Goal: Task Accomplishment & Management: Use online tool/utility

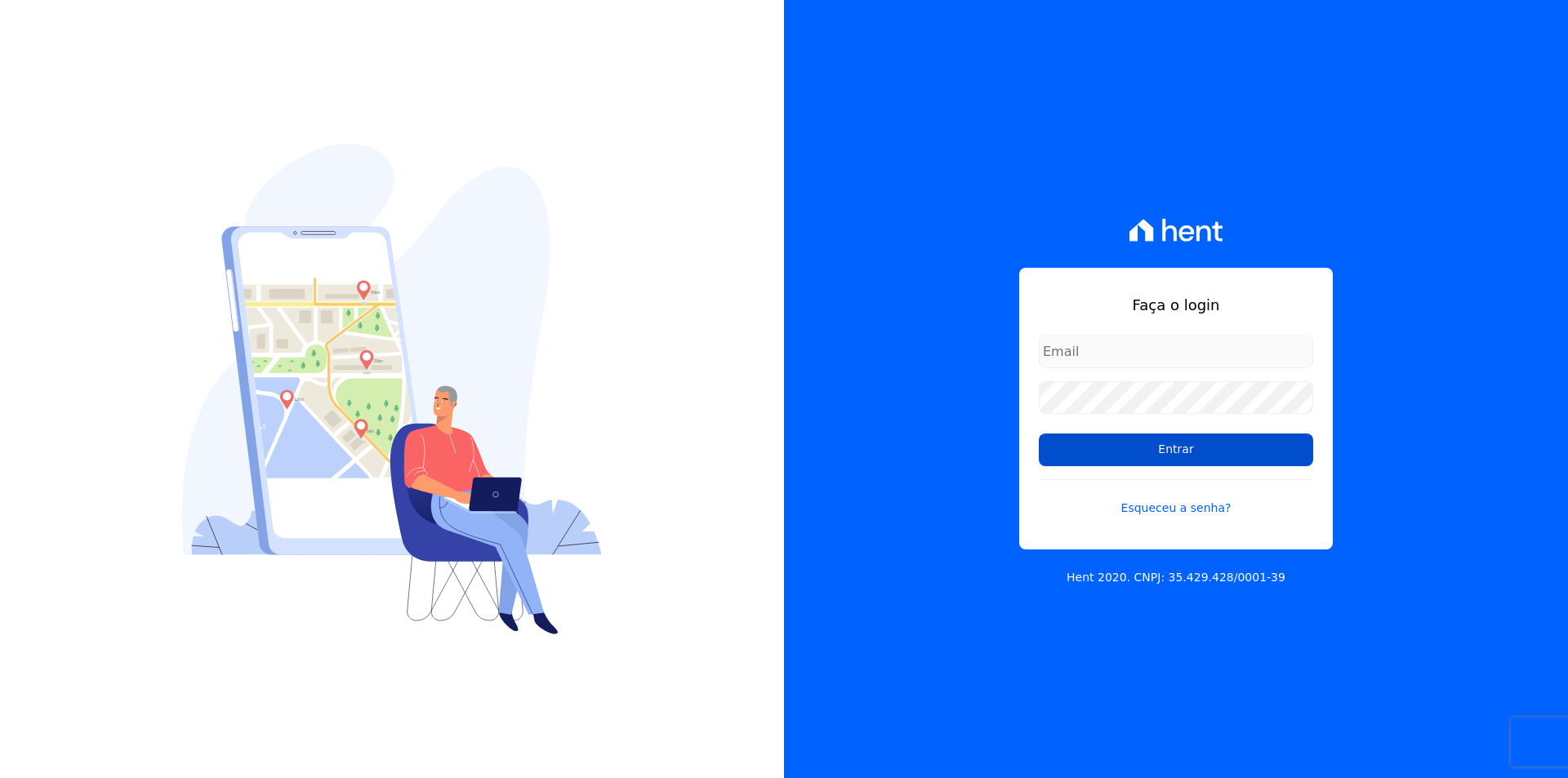
type input "documentos@fronteimoveis.com.br"
click at [1224, 462] on input "Entrar" at bounding box center [1176, 450] width 274 height 33
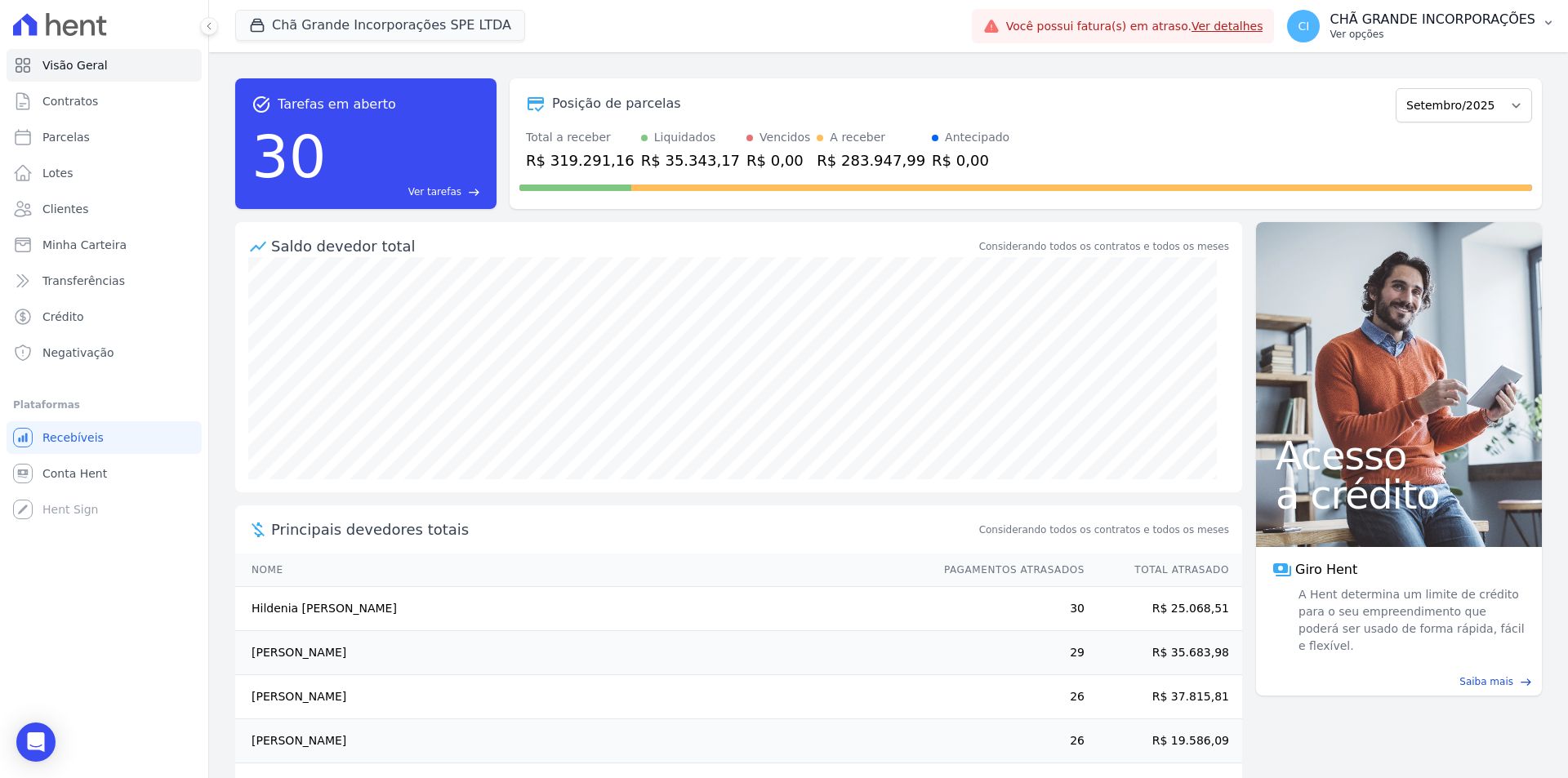
click at [1466, 19] on p "CHÃ GRANDE INCORPORAÇÕES" at bounding box center [1432, 19] width 206 height 16
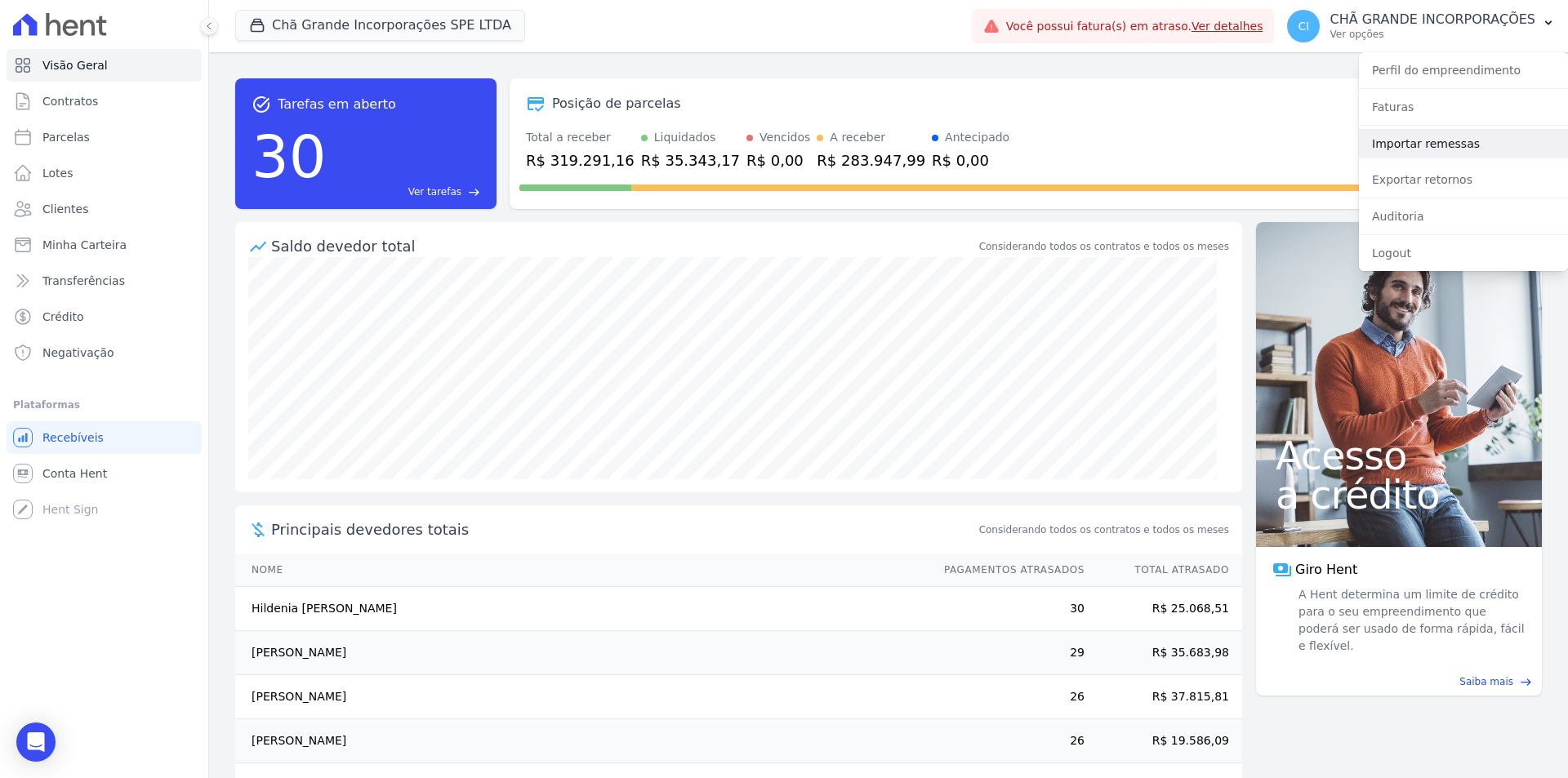
click at [1447, 150] on link "Importar remessas" at bounding box center [1463, 143] width 209 height 30
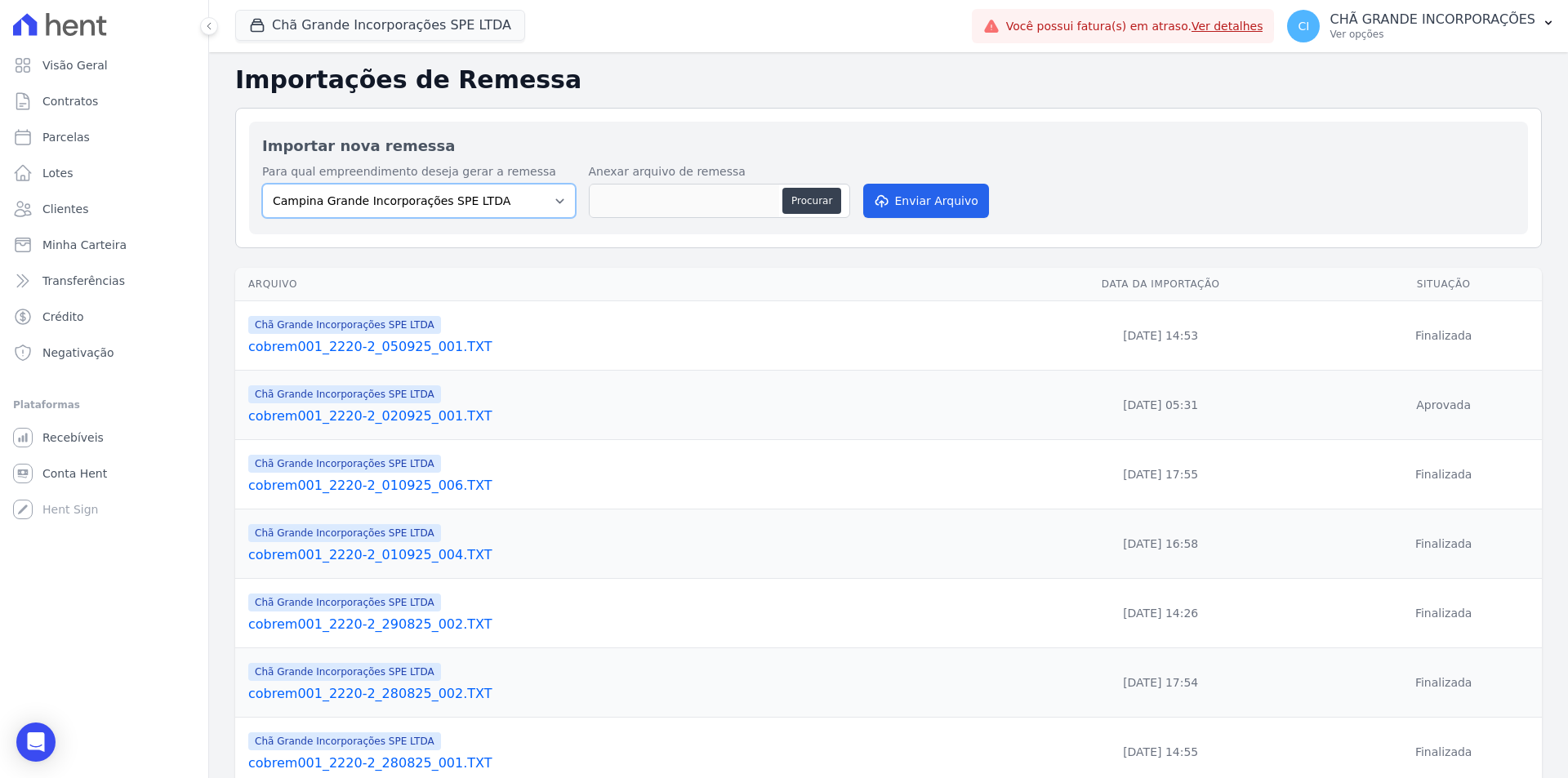
click at [492, 186] on select "Campina Grande Incorporações SPE LTDA Chã Grande Incorporações SPE LTDA Gravatá…" at bounding box center [419, 201] width 314 height 35
select select "fada966b-1e94-4a5a-a03a-a068354f70e7"
click at [263, 184] on select "Campina Grande Incorporações SPE LTDA Chã Grande Incorporações SPE LTDA Gravatá…" at bounding box center [419, 201] width 314 height 35
click at [822, 197] on button "Procurar" at bounding box center [811, 200] width 59 height 26
type input "cobrem001_2220-2_050925_002.TXT"
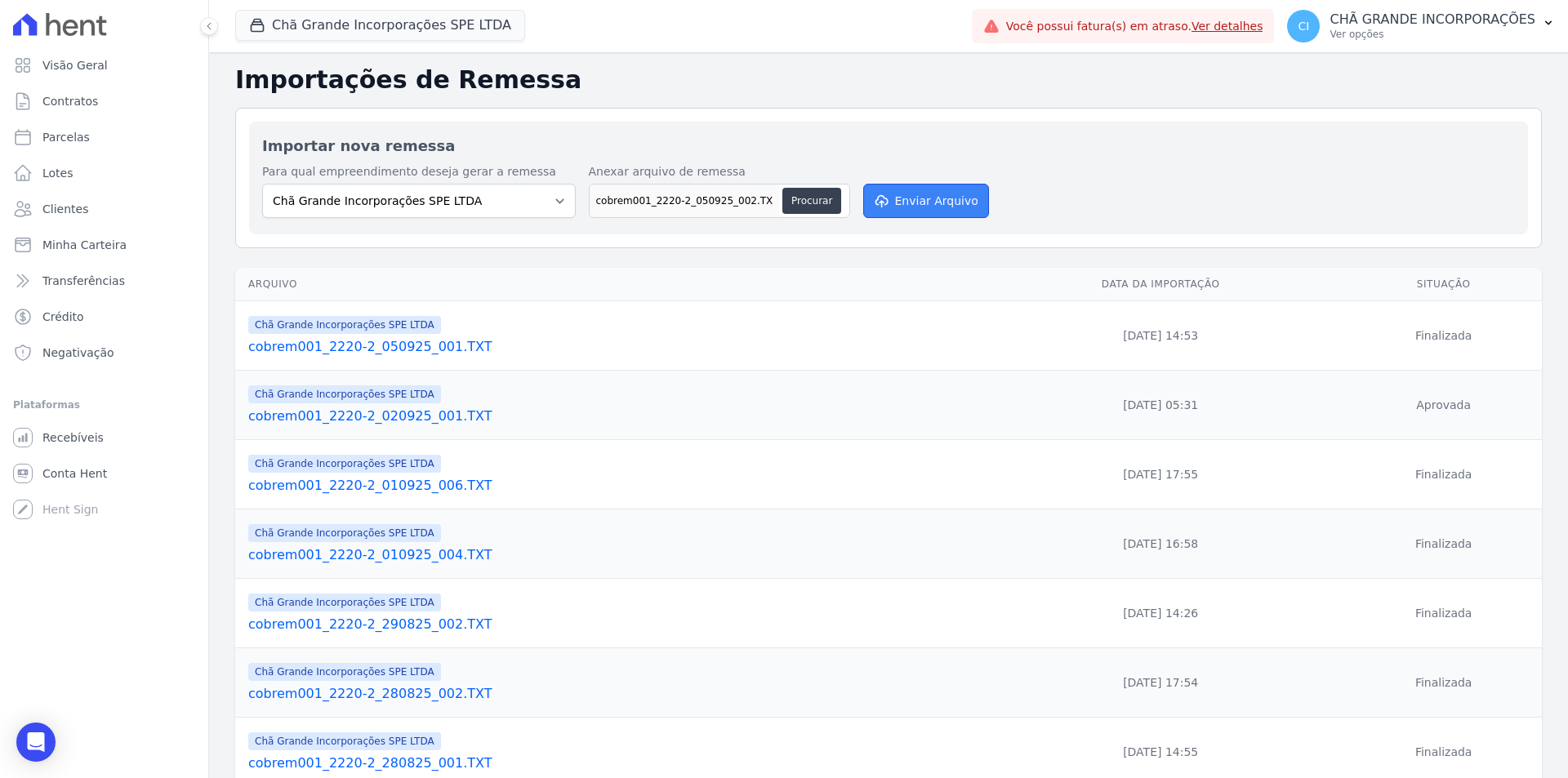
click at [922, 194] on button "Enviar Arquivo" at bounding box center [925, 201] width 126 height 35
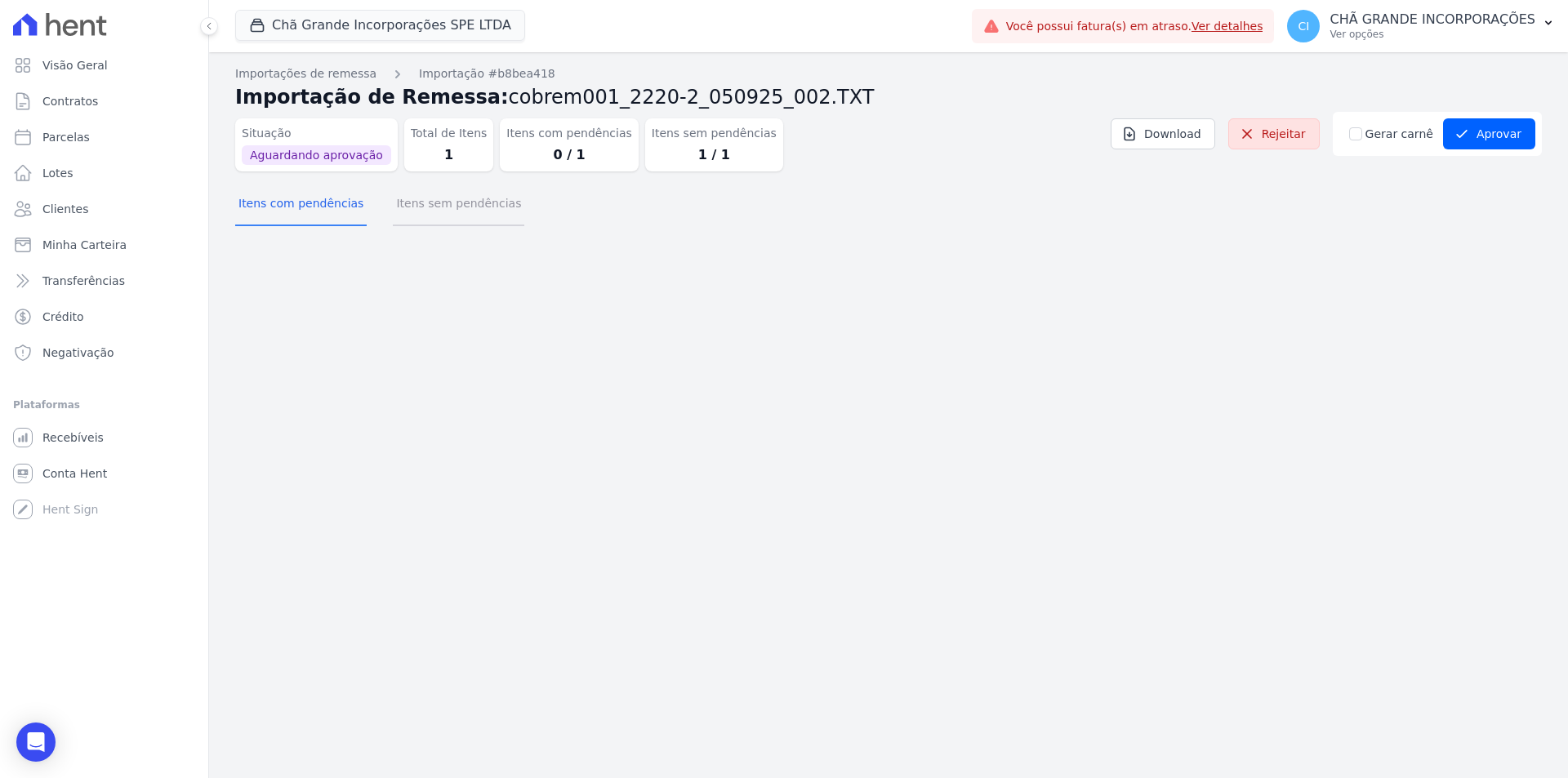
click at [419, 213] on button "Itens sem pendências" at bounding box center [458, 205] width 132 height 42
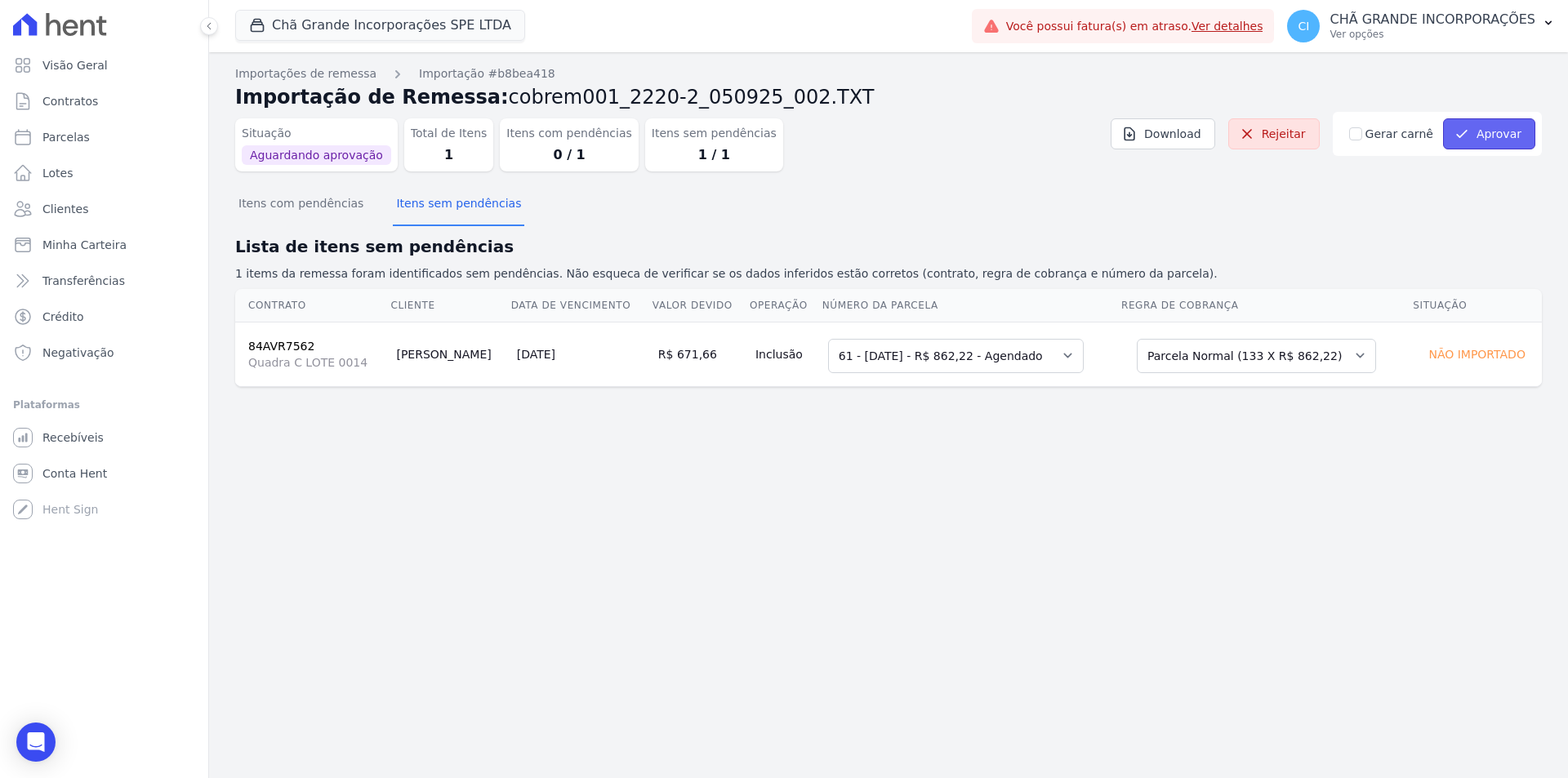
click at [1479, 133] on button "Aprovar" at bounding box center [1489, 134] width 92 height 31
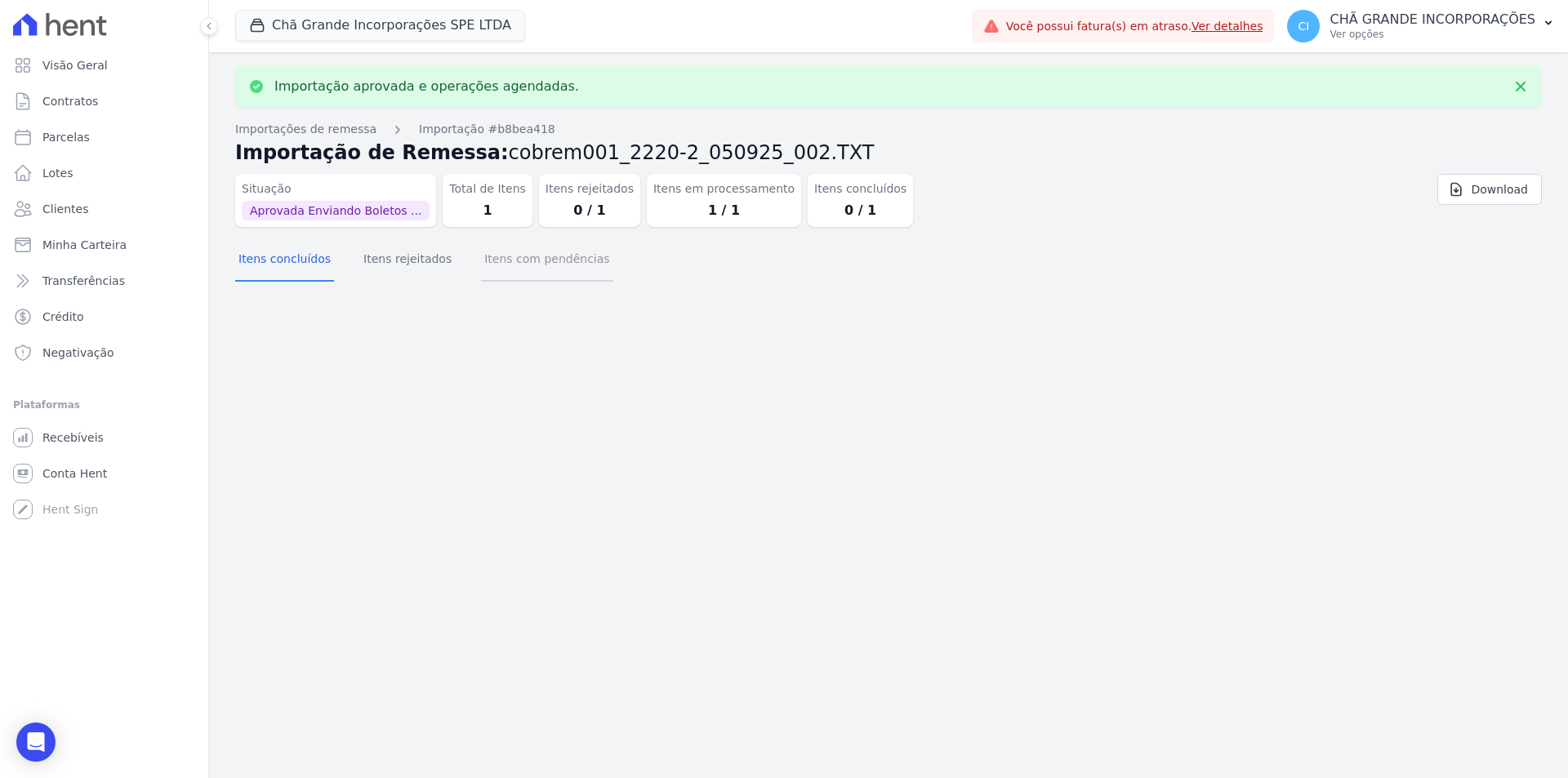
click at [538, 272] on button "Itens com pendências" at bounding box center [546, 261] width 132 height 42
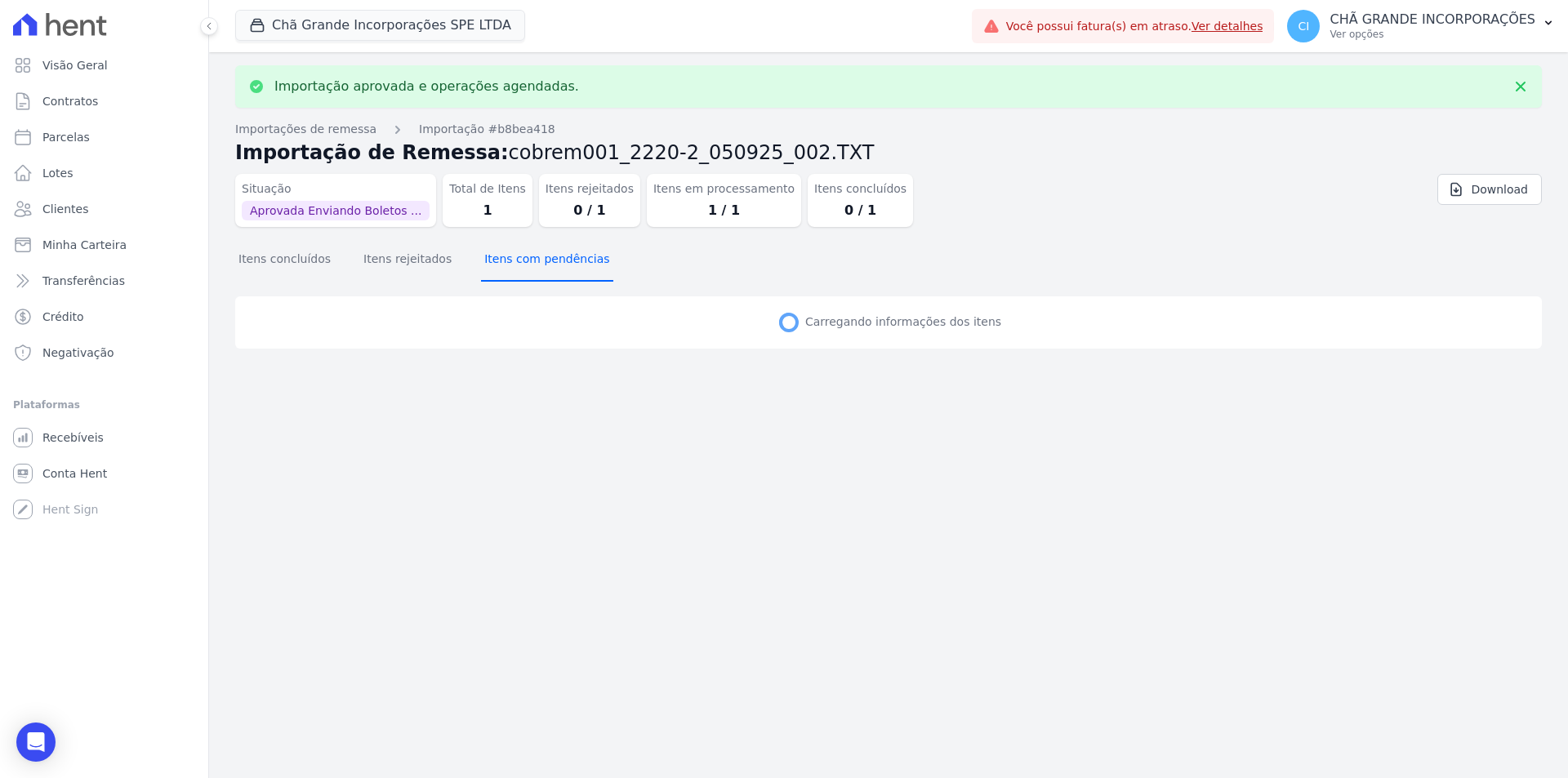
click at [537, 263] on button "Itens com pendências" at bounding box center [546, 261] width 132 height 42
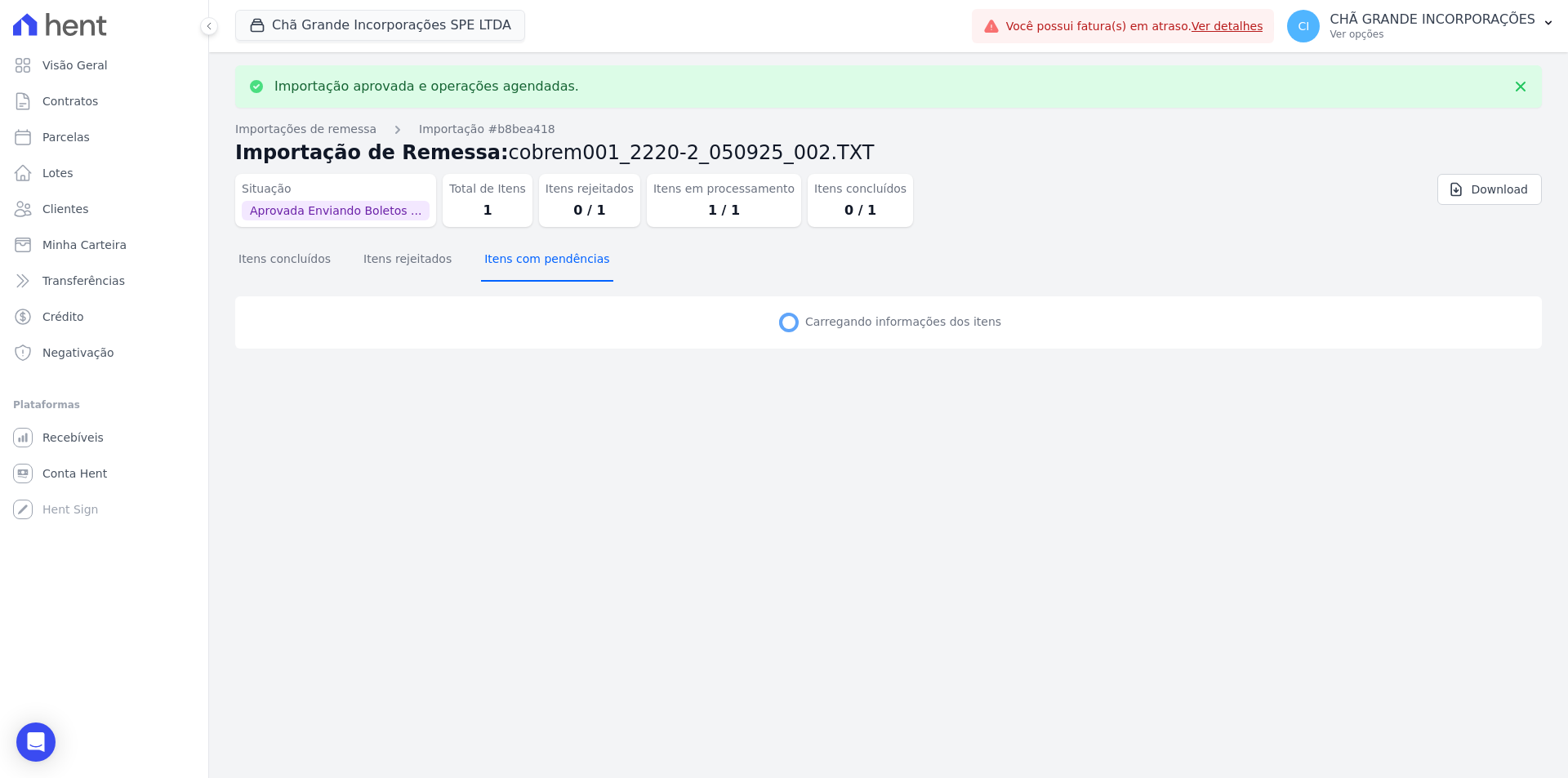
click at [537, 263] on button "Itens com pendências" at bounding box center [546, 261] width 132 height 42
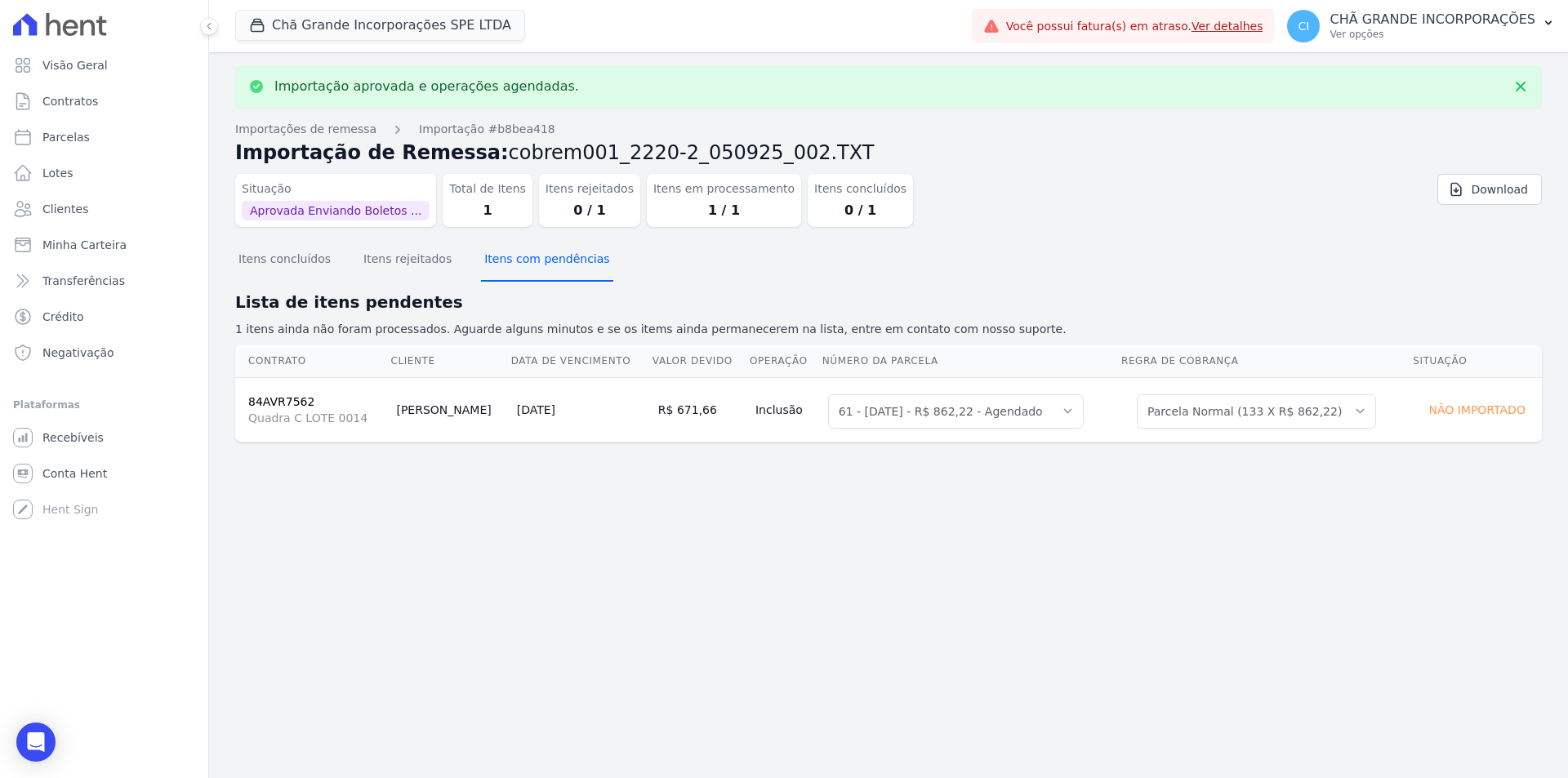
click at [537, 263] on button "Itens com pendências" at bounding box center [546, 261] width 132 height 42
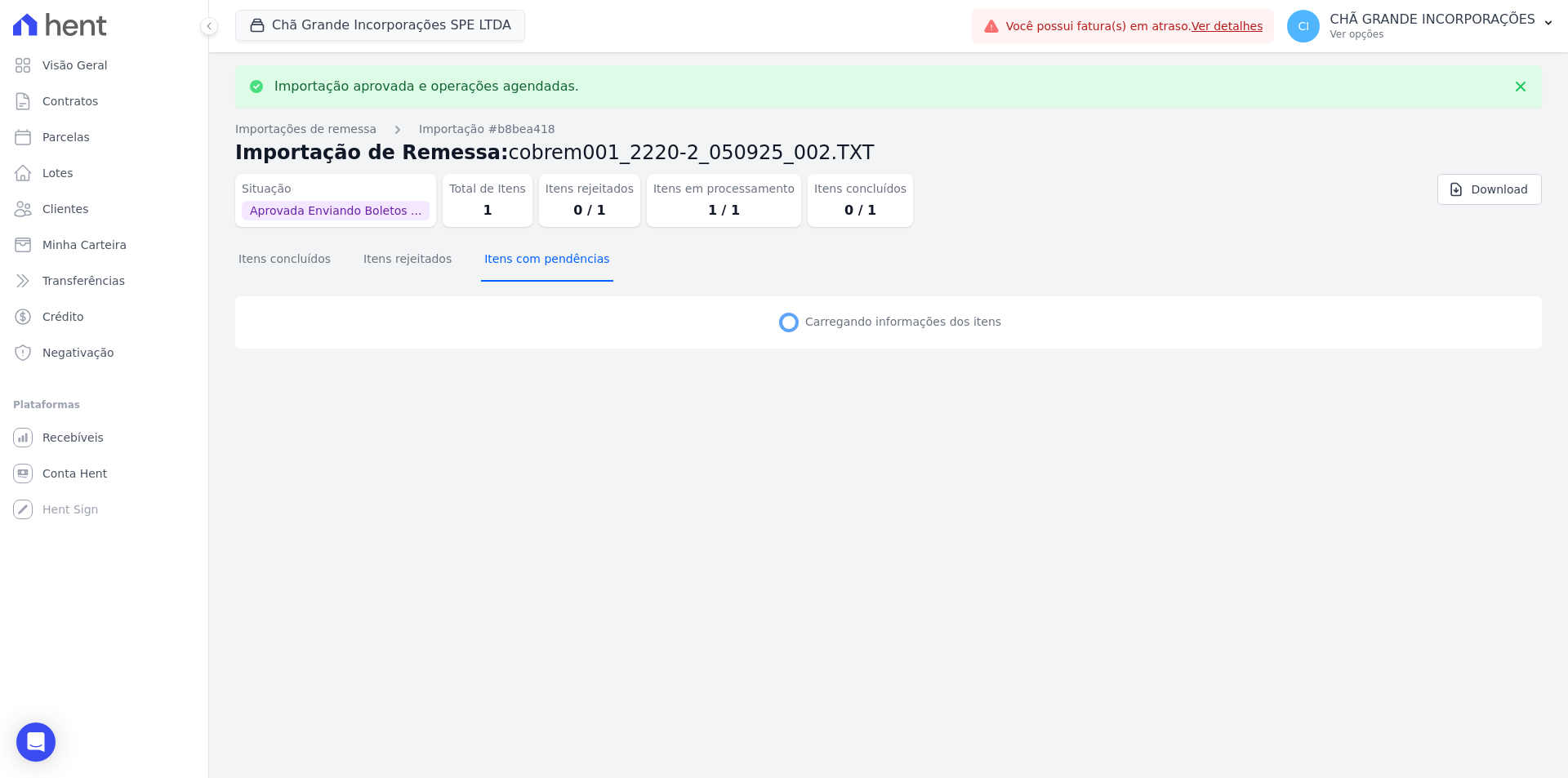
click at [537, 263] on button "Itens com pendências" at bounding box center [546, 261] width 132 height 42
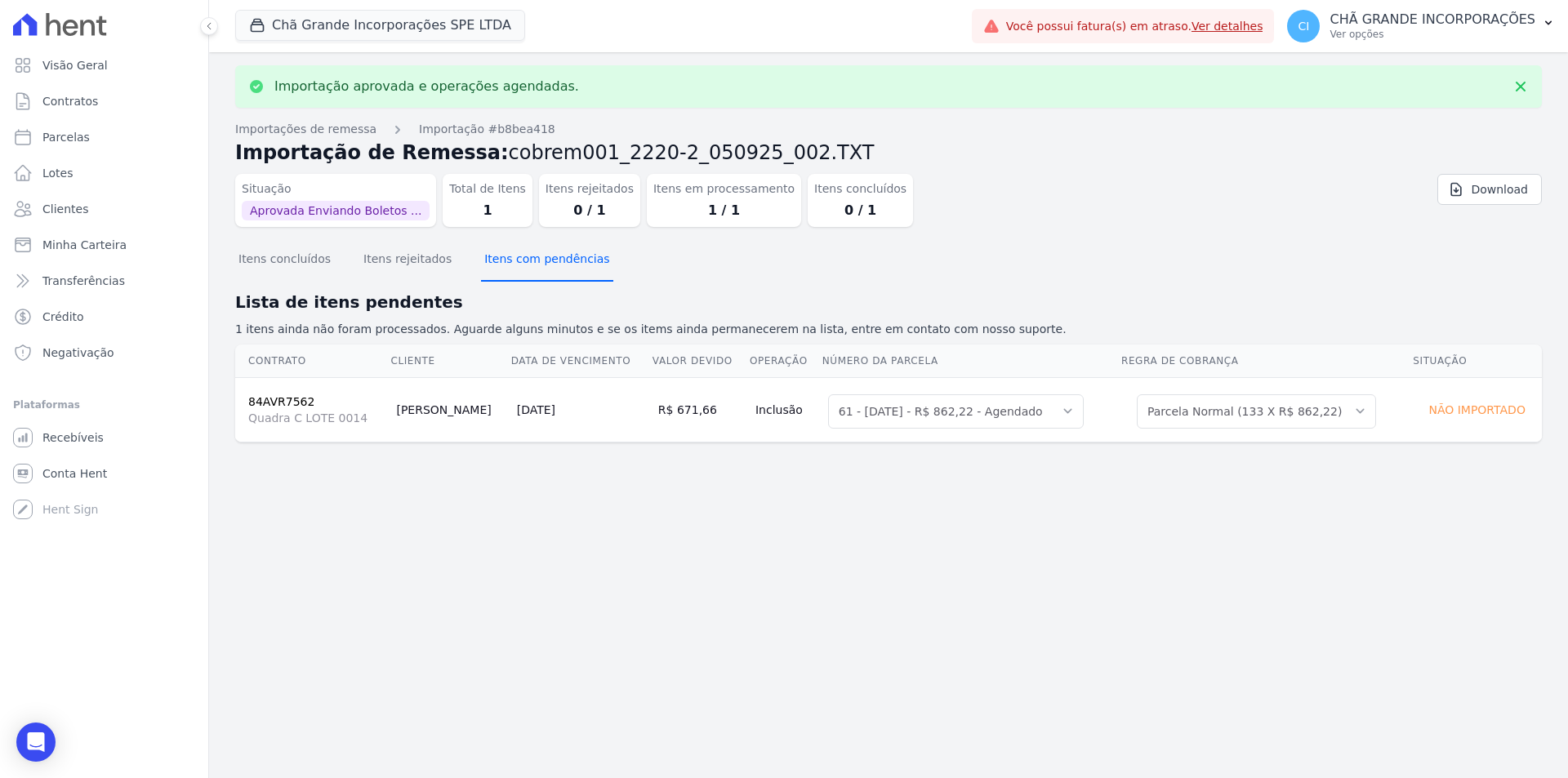
click at [537, 263] on button "Itens com pendências" at bounding box center [546, 261] width 132 height 42
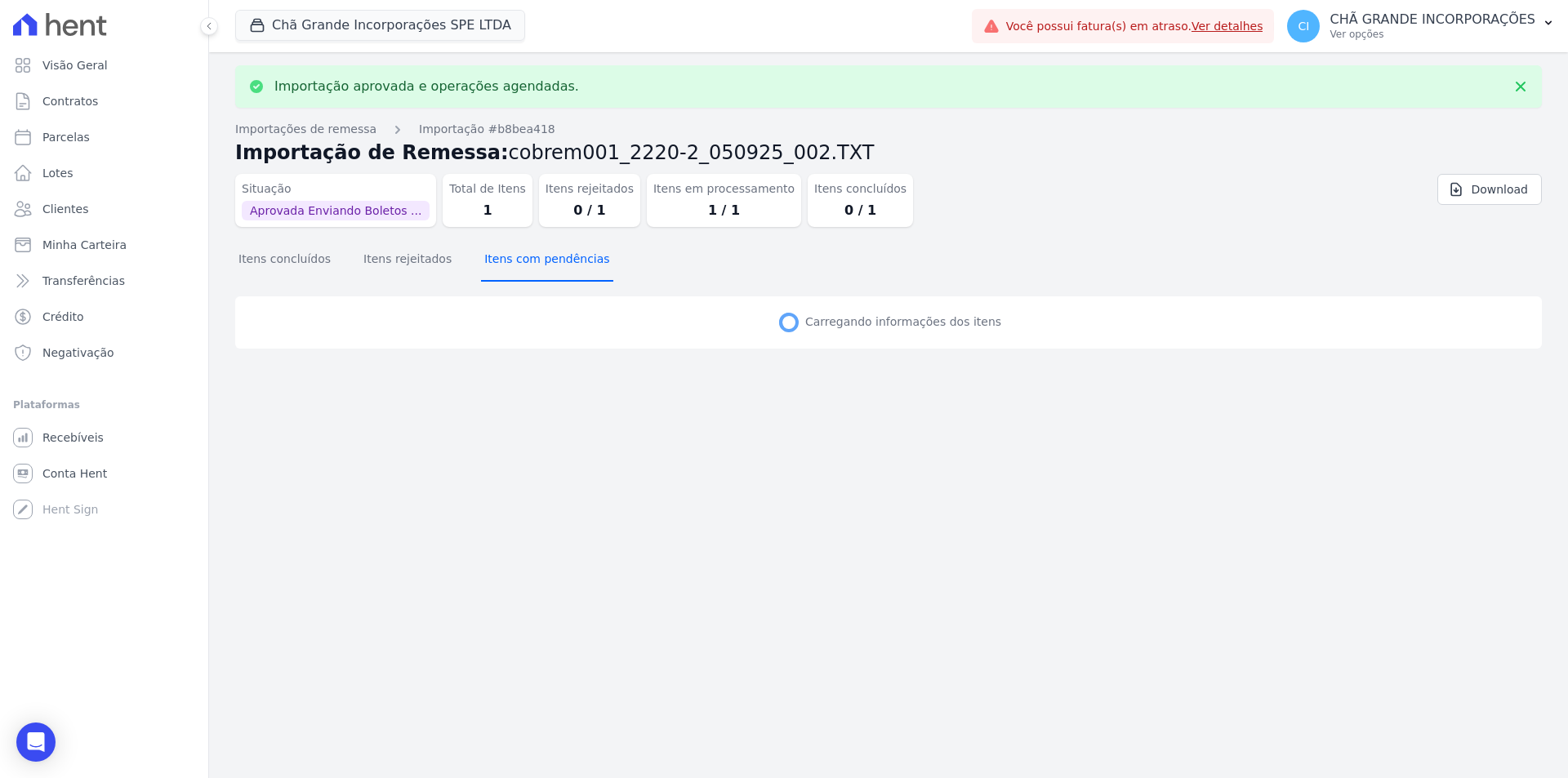
click at [537, 263] on button "Itens com pendências" at bounding box center [546, 261] width 132 height 42
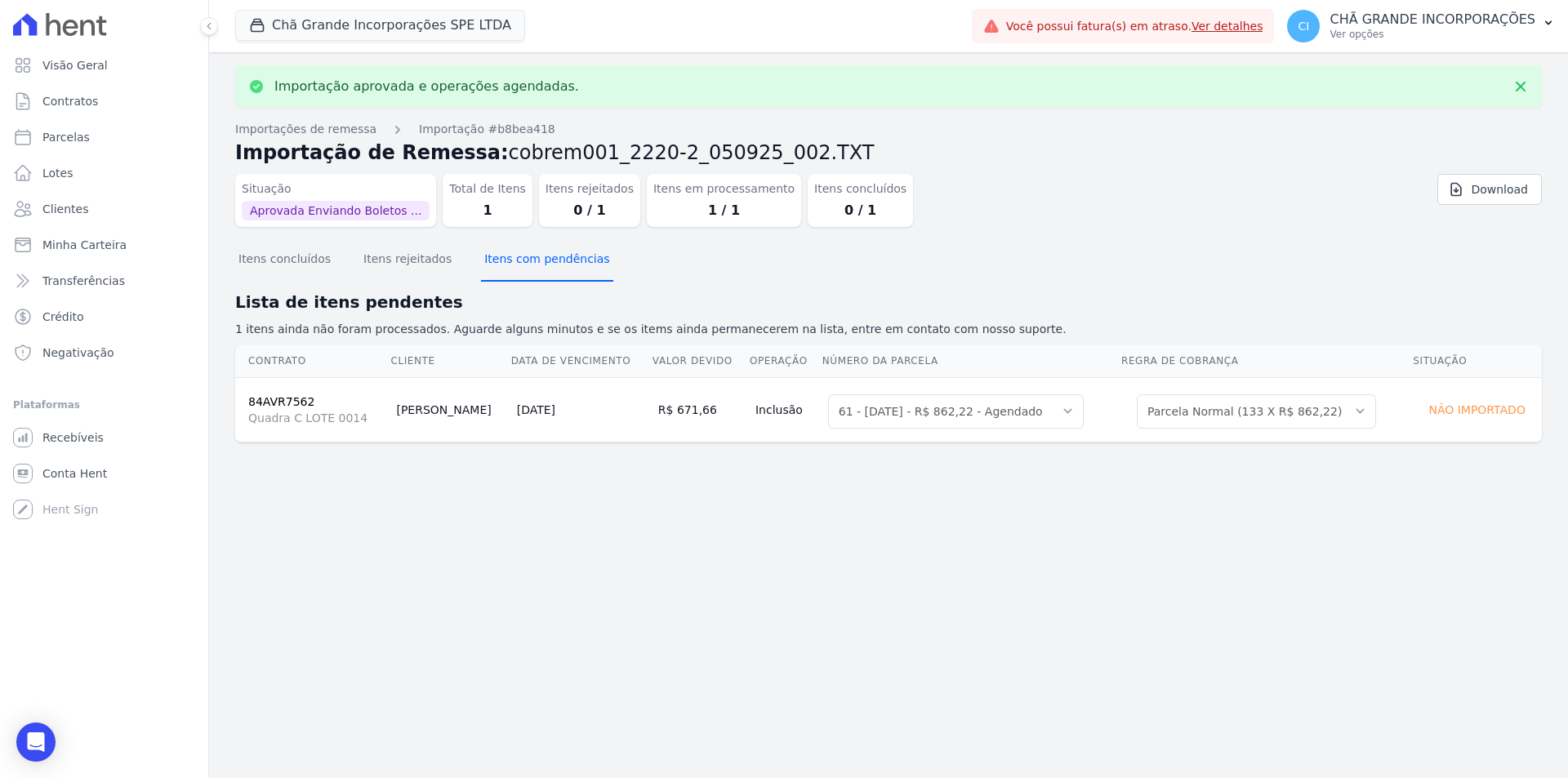
click at [537, 263] on button "Itens com pendências" at bounding box center [546, 261] width 132 height 42
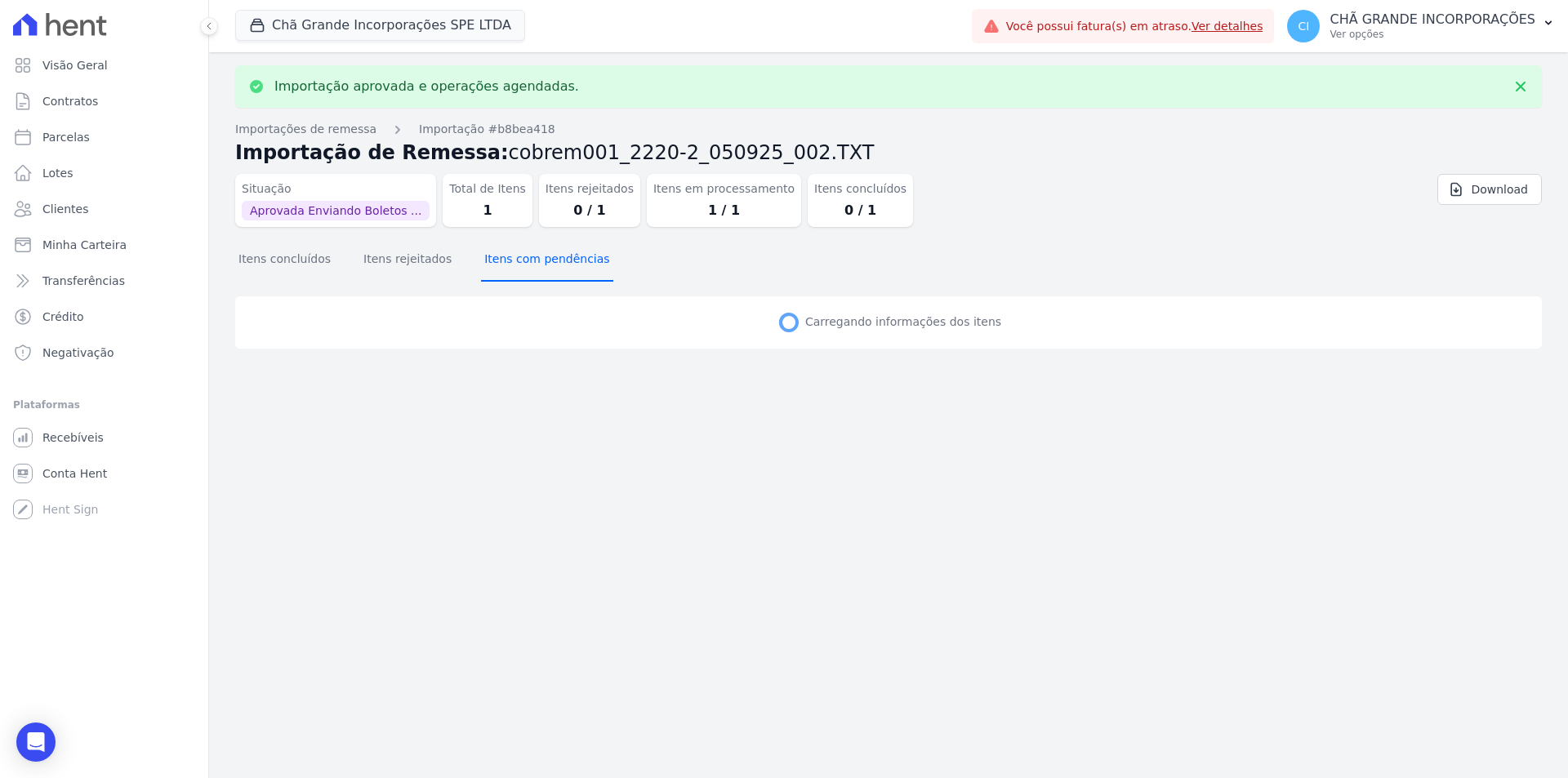
click at [537, 263] on button "Itens com pendências" at bounding box center [546, 261] width 132 height 42
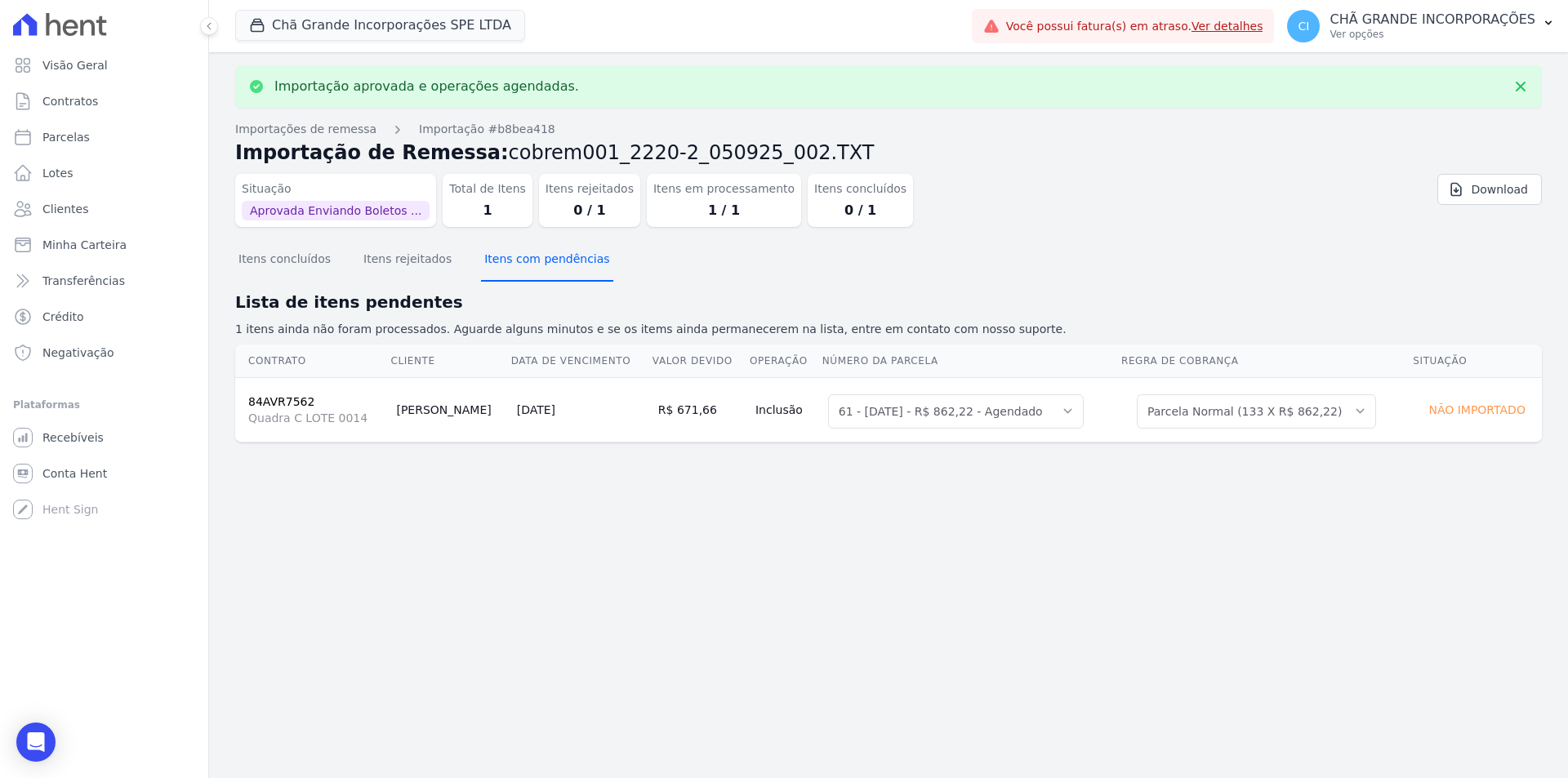
click at [537, 263] on button "Itens com pendências" at bounding box center [546, 261] width 132 height 42
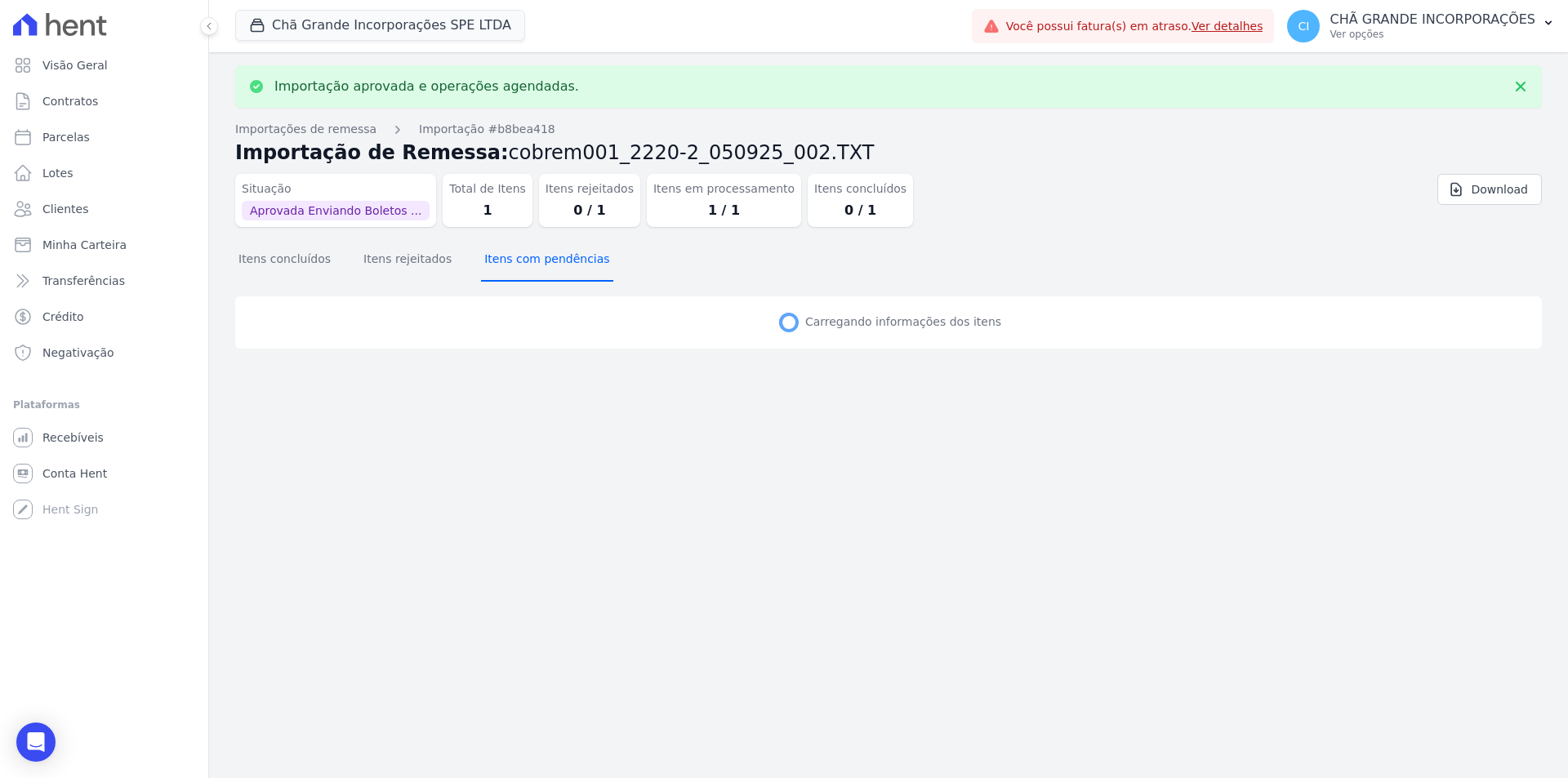
click at [537, 263] on button "Itens com pendências" at bounding box center [546, 261] width 132 height 42
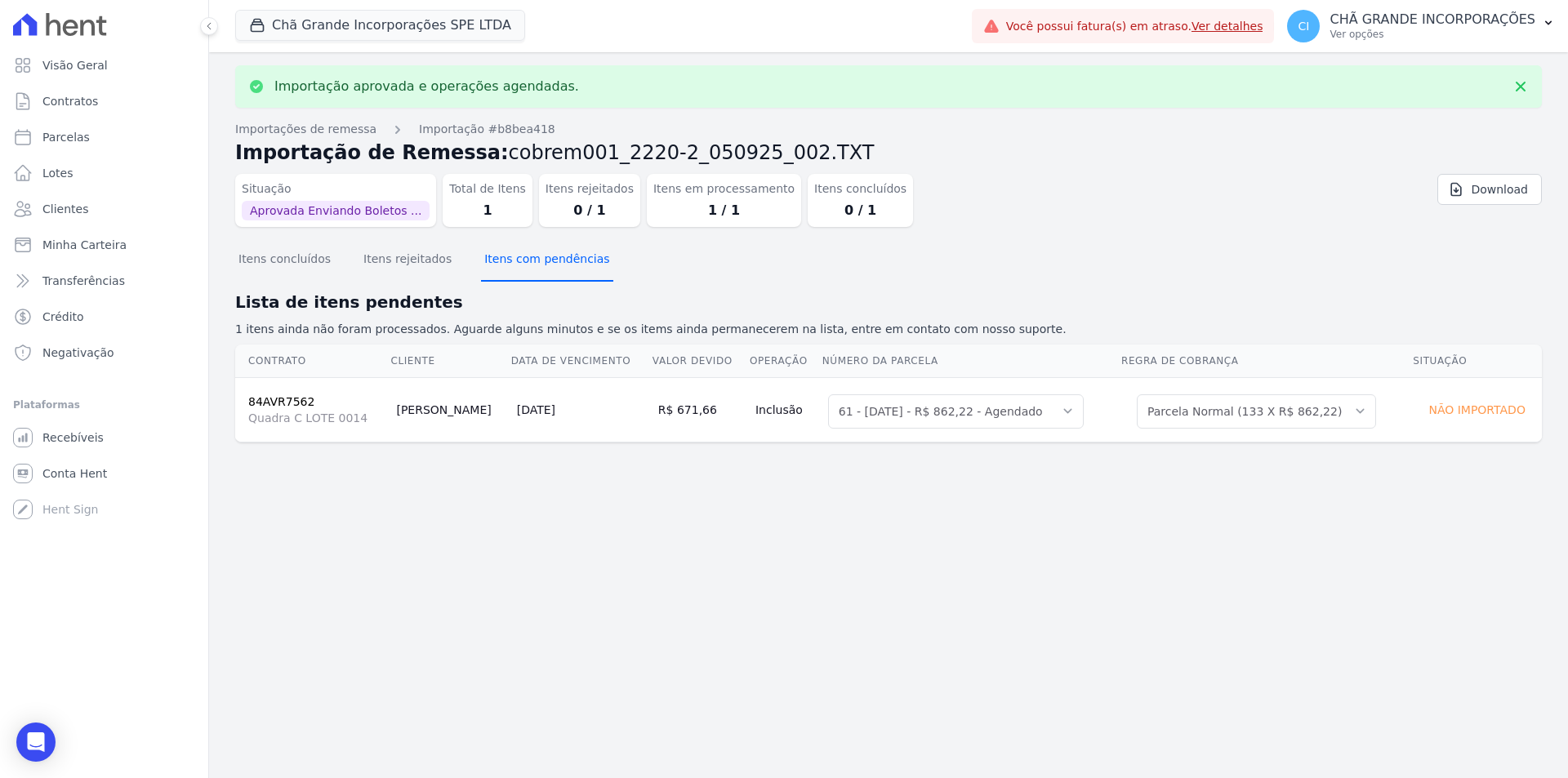
click at [537, 263] on button "Itens com pendências" at bounding box center [546, 261] width 132 height 42
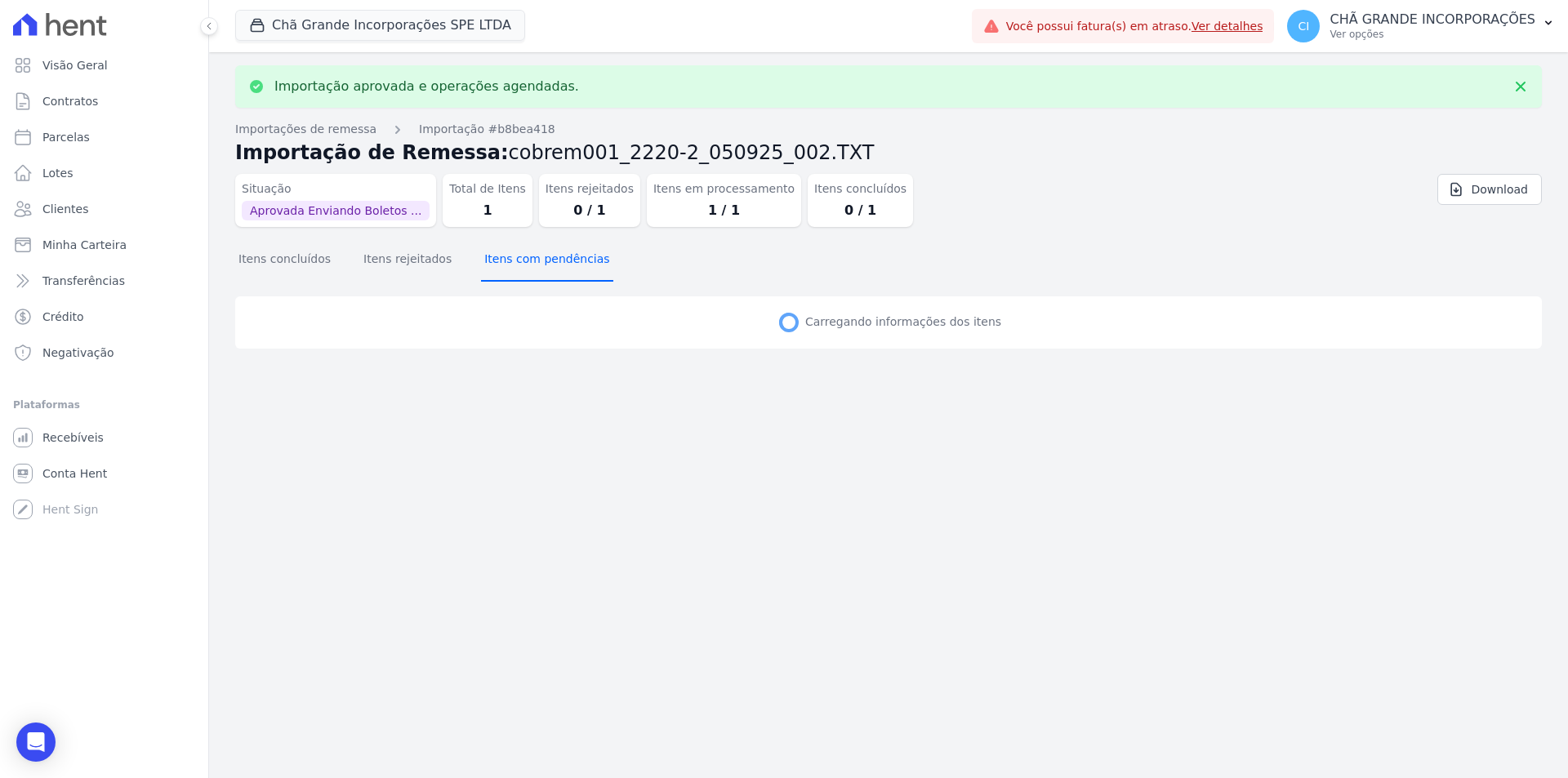
click at [537, 263] on button "Itens com pendências" at bounding box center [546, 261] width 132 height 42
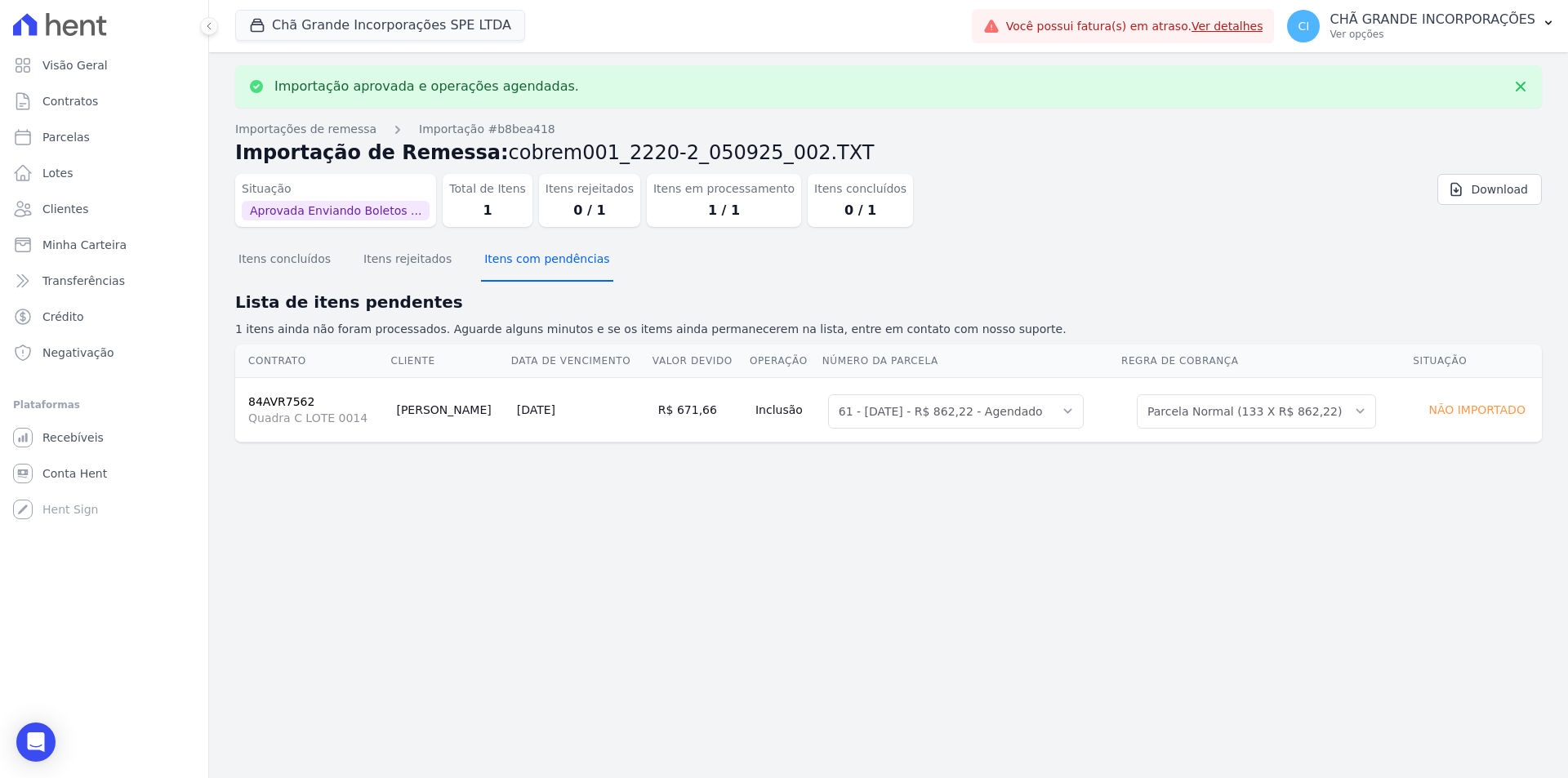
click at [540, 268] on button "Itens com pendências" at bounding box center [546, 261] width 132 height 42
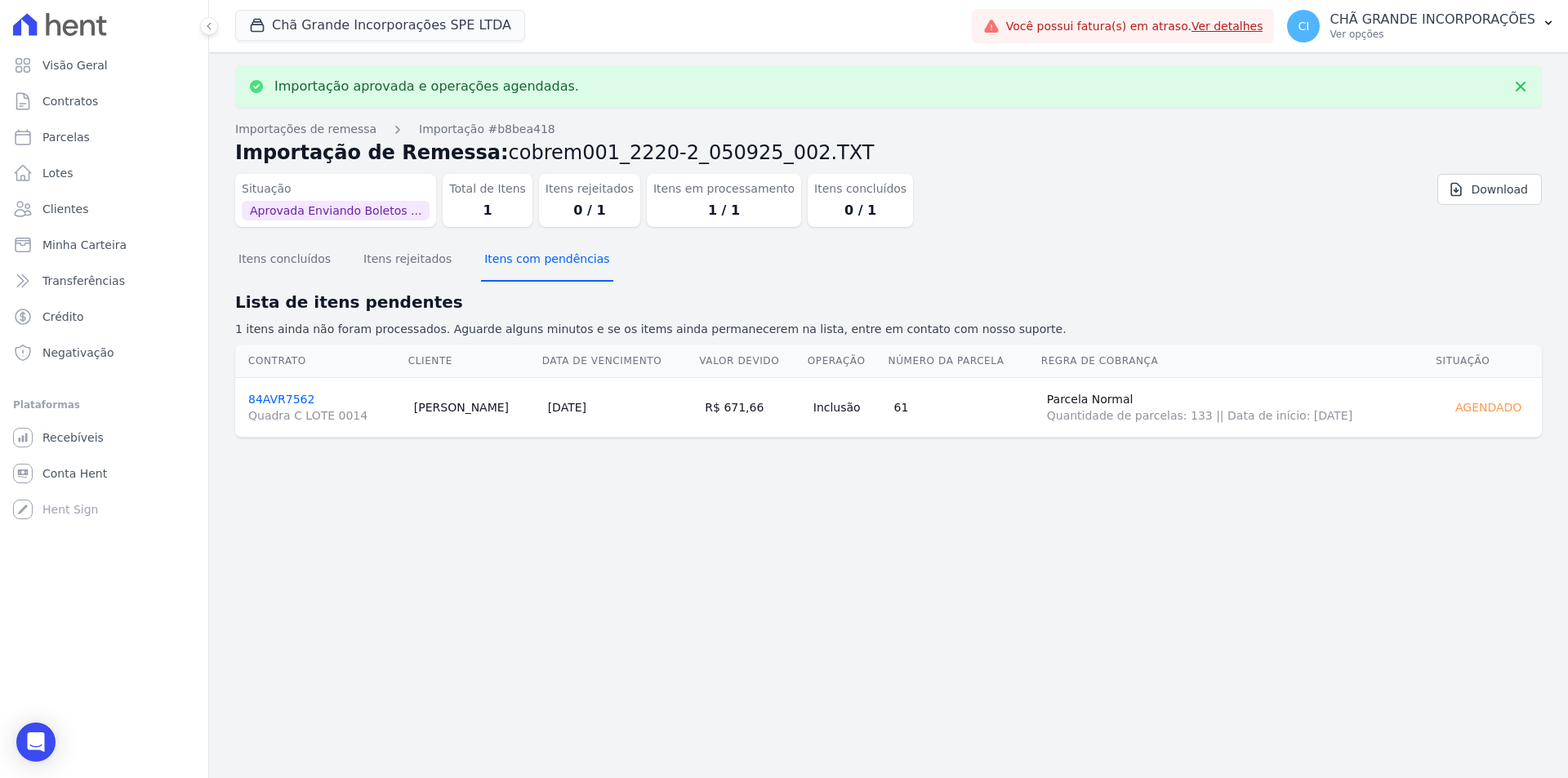
click at [540, 268] on button "Itens com pendências" at bounding box center [546, 261] width 132 height 42
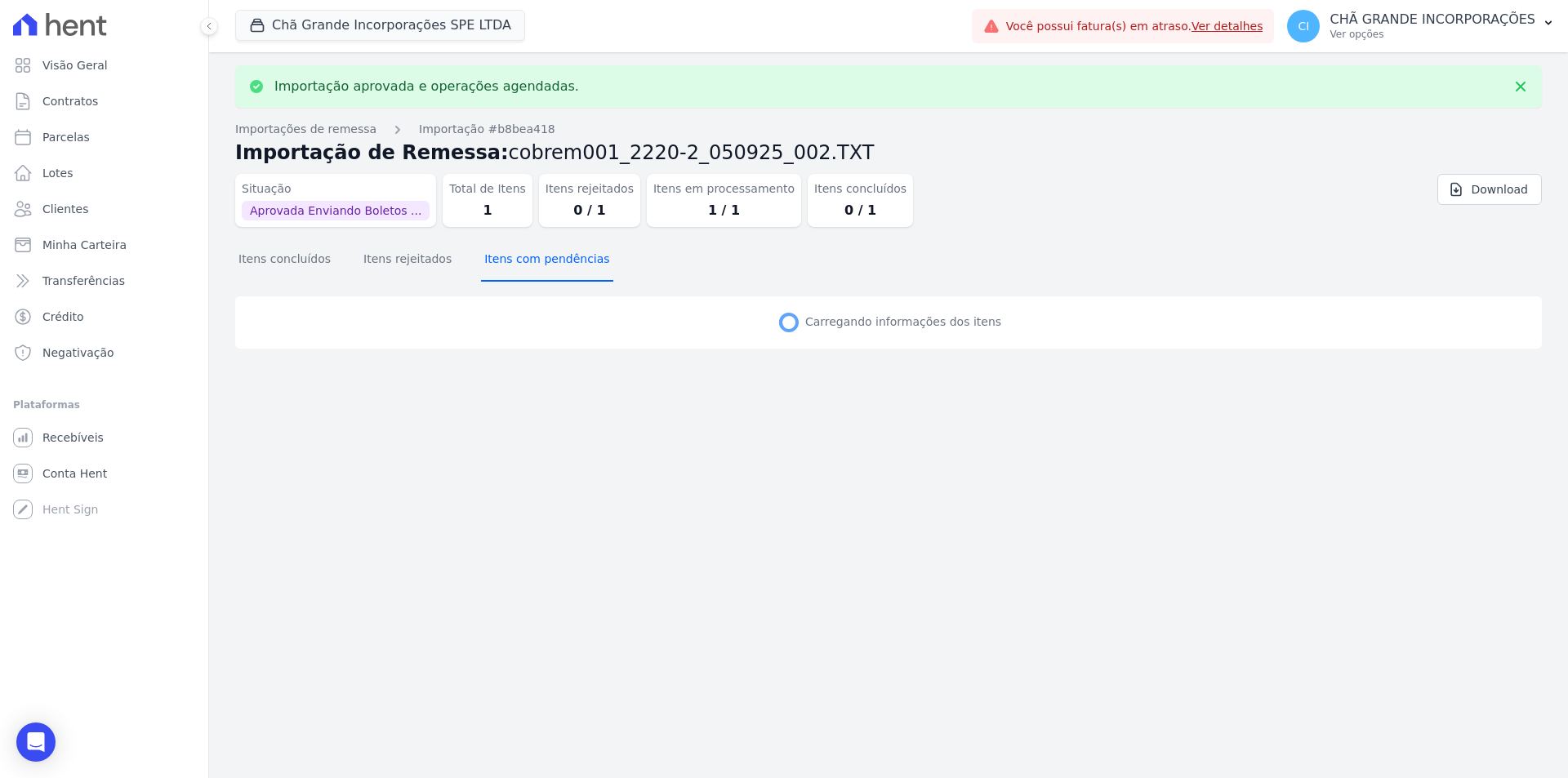
click at [540, 268] on button "Itens com pendências" at bounding box center [546, 261] width 132 height 42
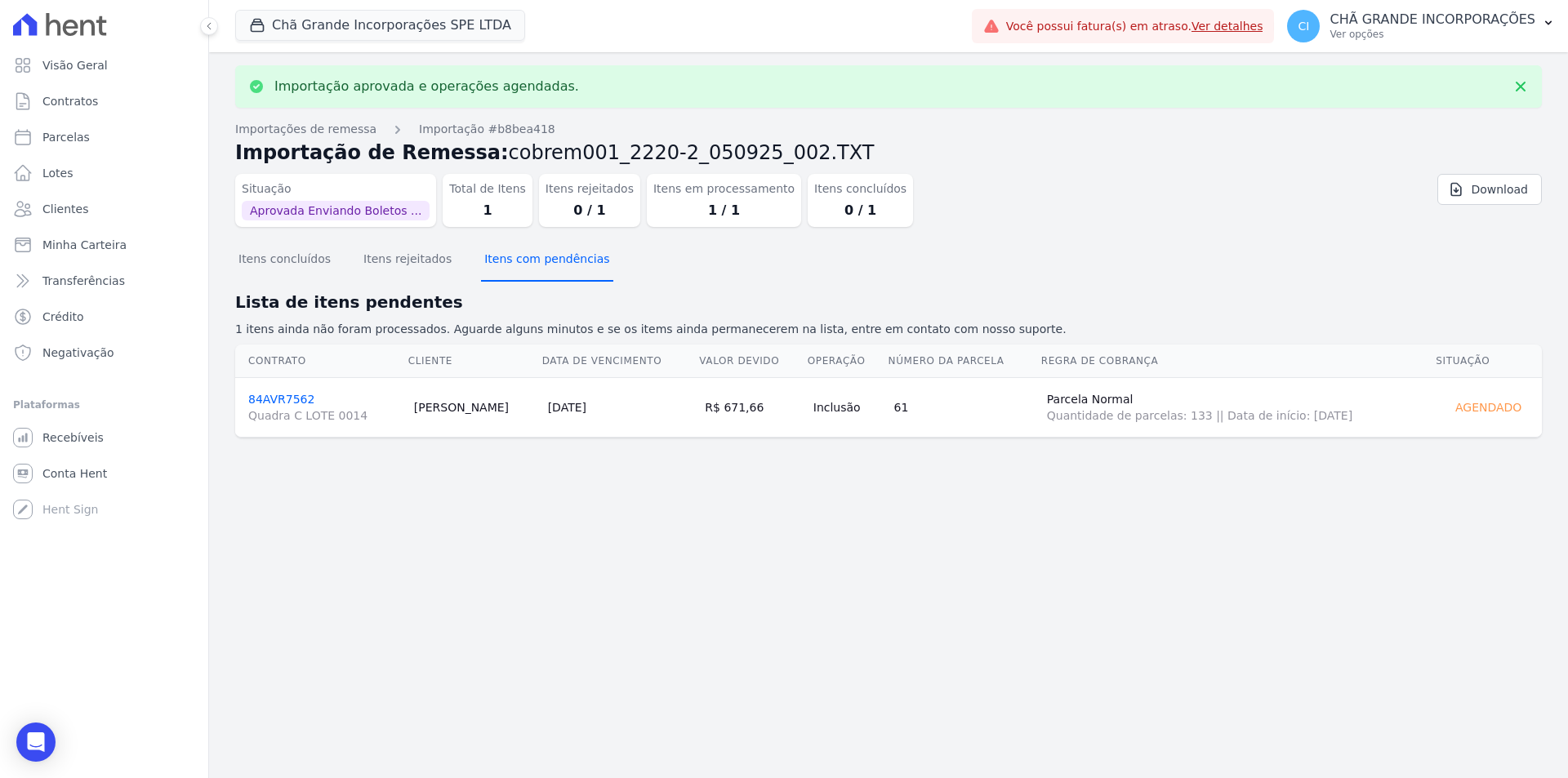
click at [540, 268] on button "Itens com pendências" at bounding box center [546, 261] width 132 height 42
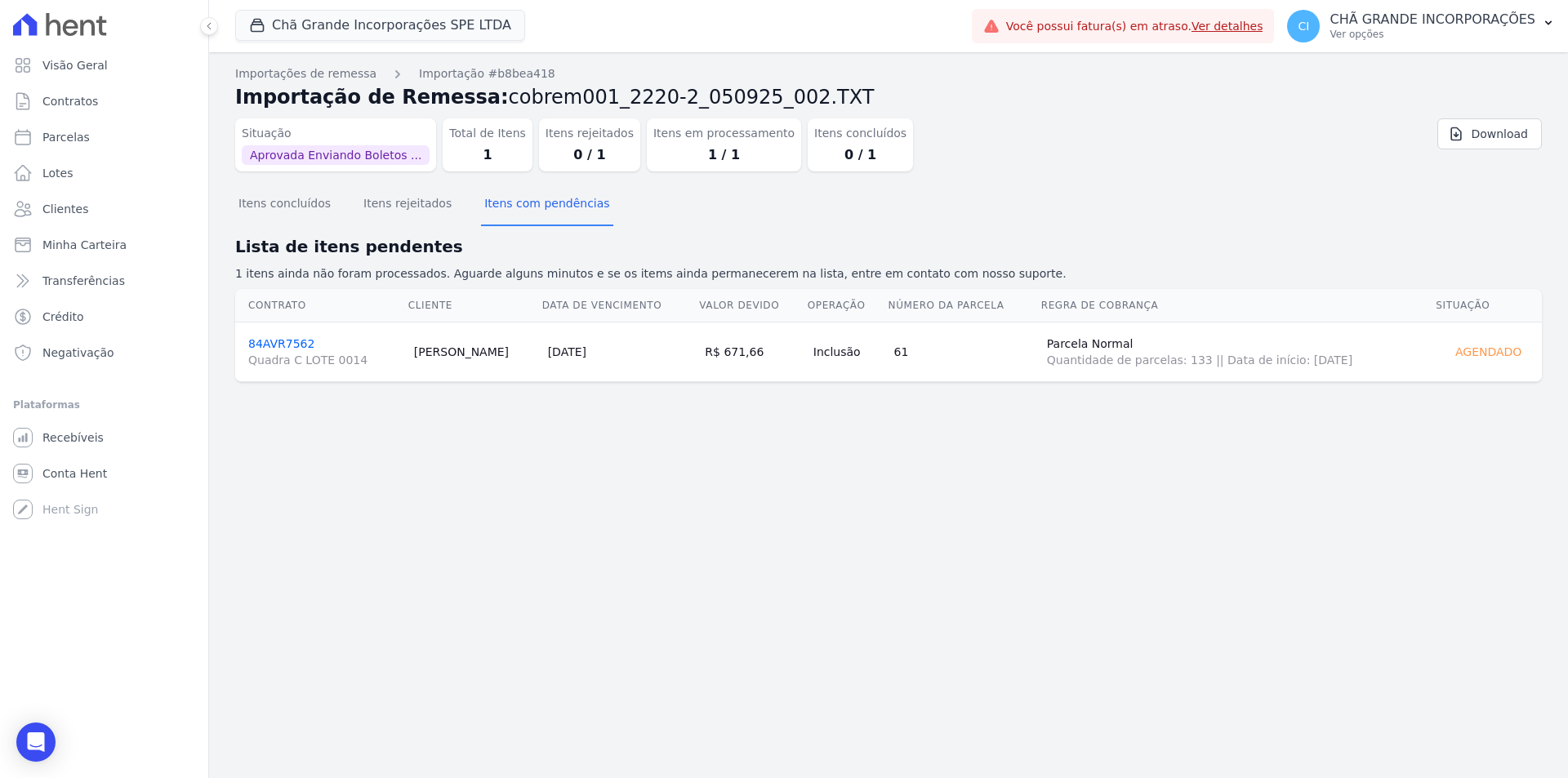
click at [540, 268] on p "1 itens ainda não foram processados. Aguarde alguns minutos e se os items ainda…" at bounding box center [888, 274] width 1306 height 17
click at [549, 203] on button "Itens com pendências" at bounding box center [546, 205] width 132 height 42
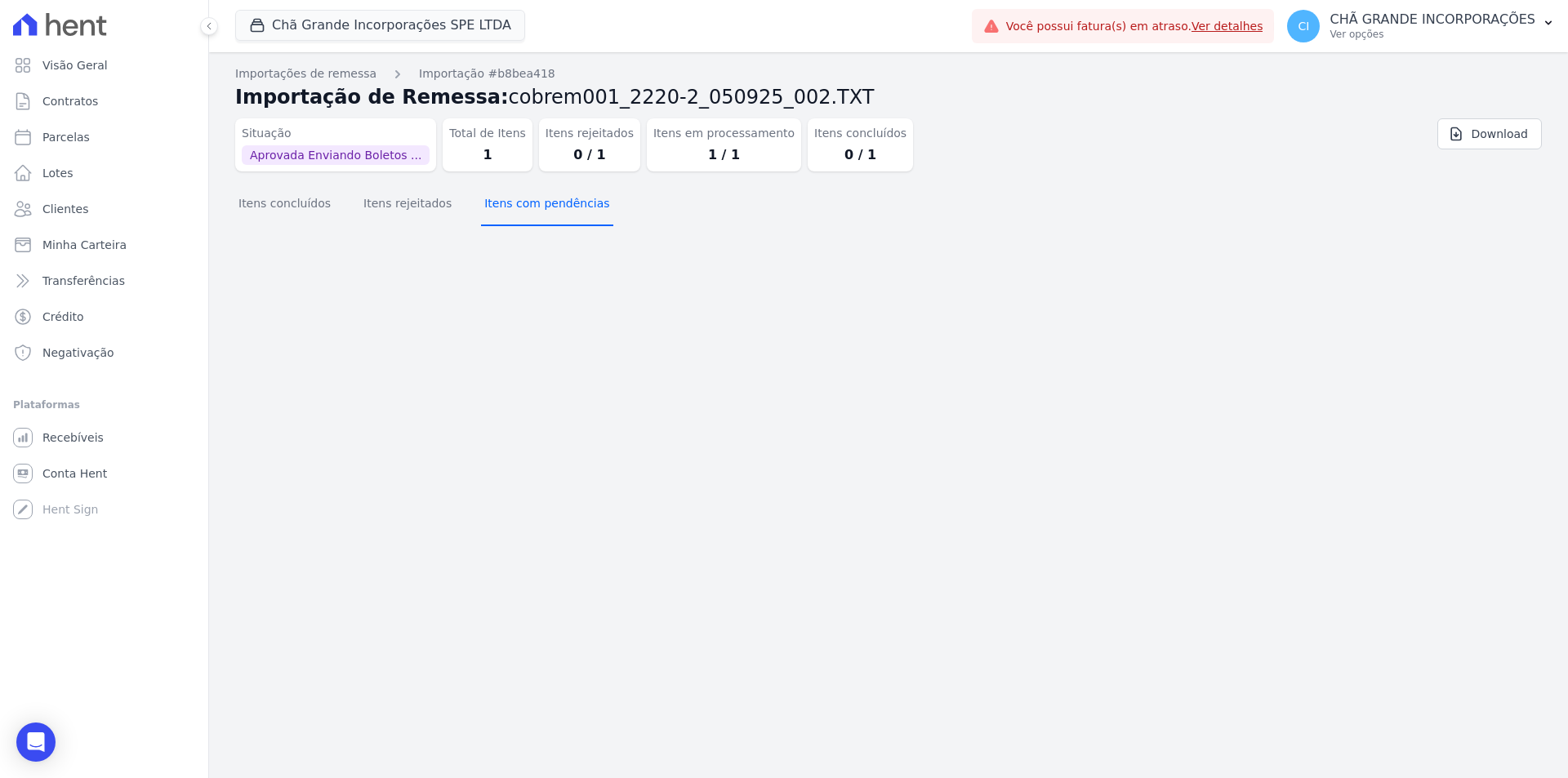
click at [549, 203] on button "Itens com pendências" at bounding box center [546, 205] width 132 height 42
click at [550, 203] on button "Itens com pendências" at bounding box center [546, 205] width 132 height 42
click at [262, 208] on button "Itens concluídos" at bounding box center [284, 205] width 99 height 42
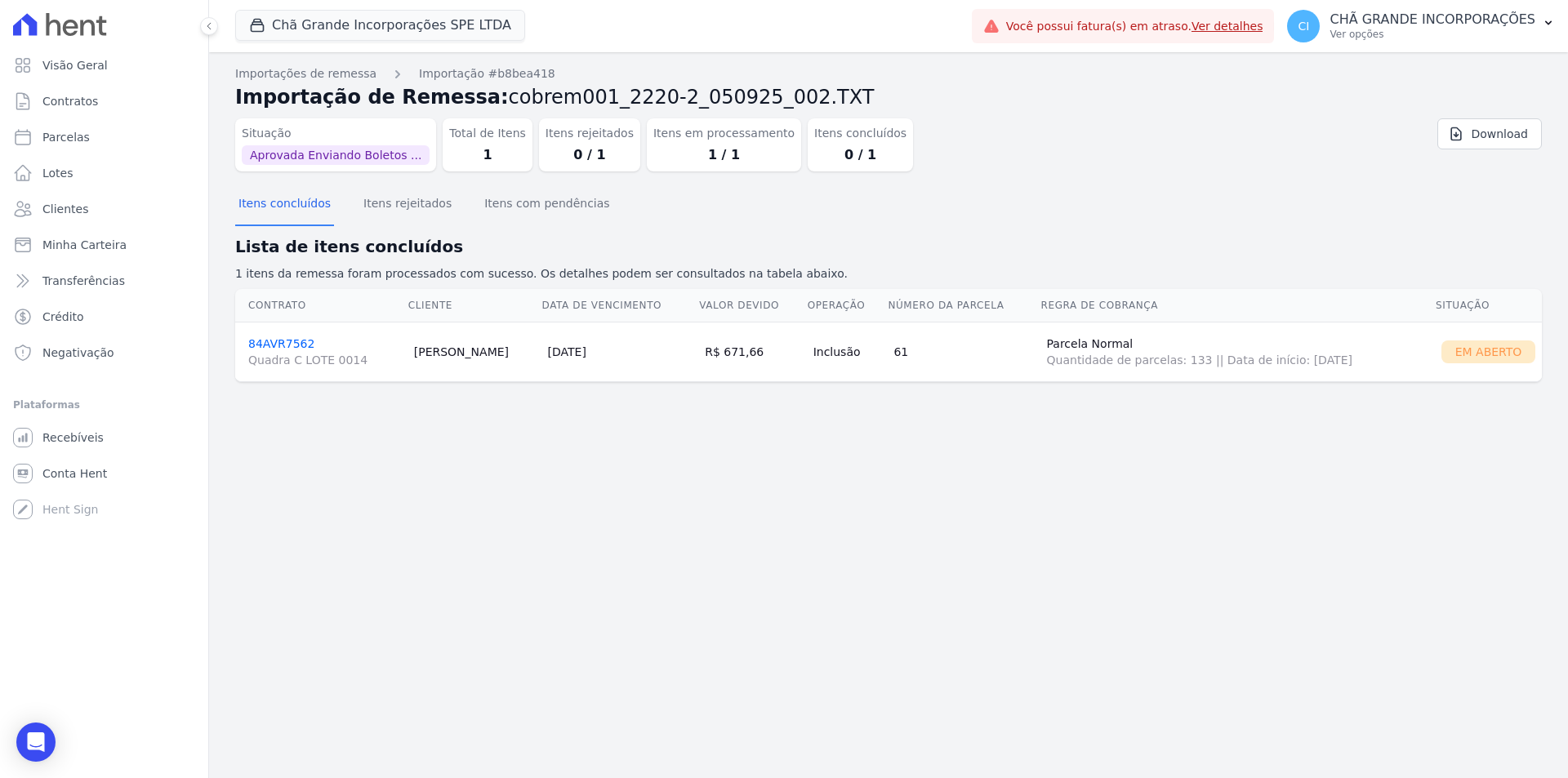
click at [293, 340] on link "84AVR7562 Quadra C LOTE 0014" at bounding box center [324, 353] width 153 height 31
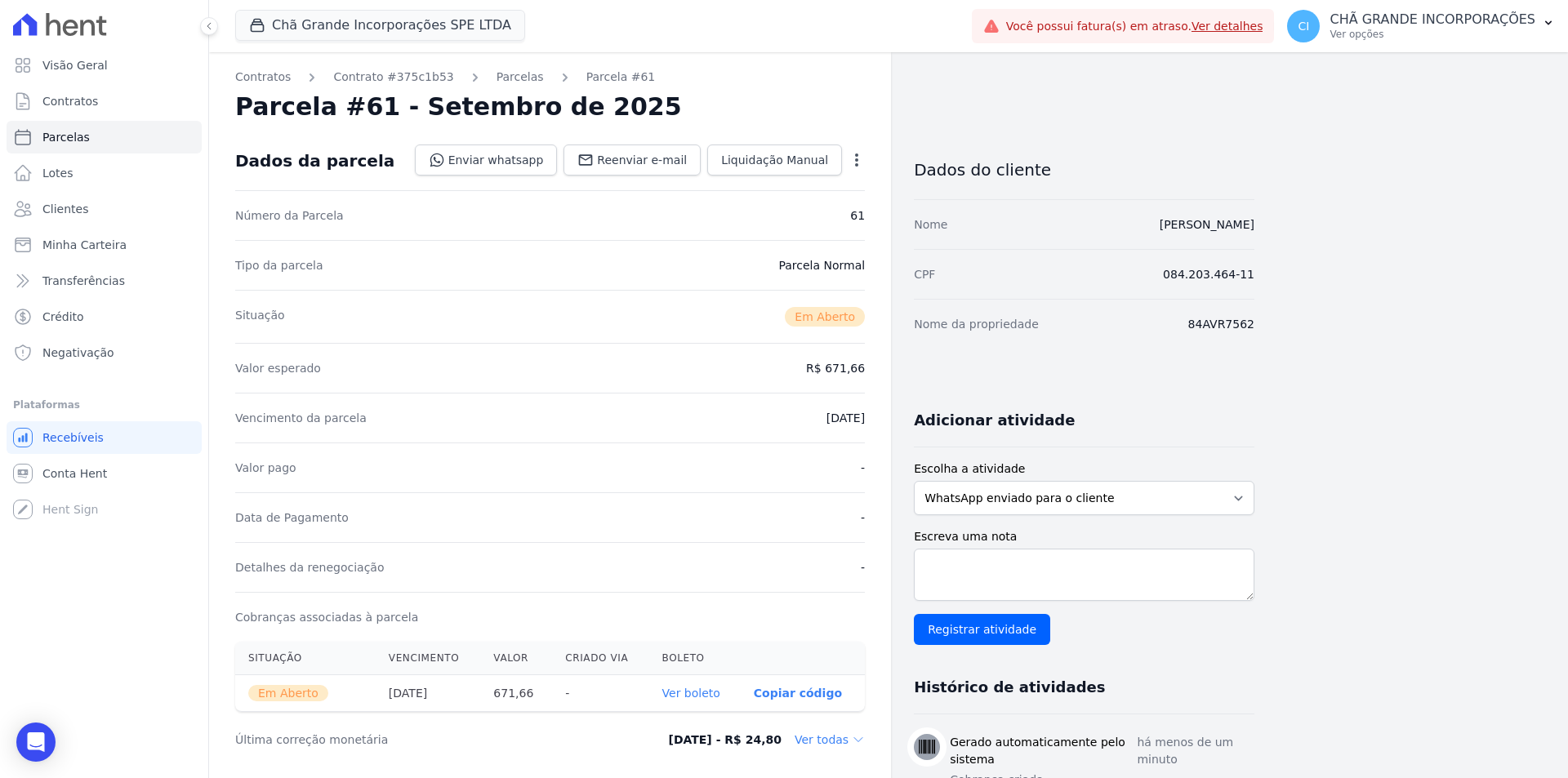
click at [685, 692] on link "Ver boleto" at bounding box center [691, 693] width 58 height 13
